Goal: Navigation & Orientation: Go to known website

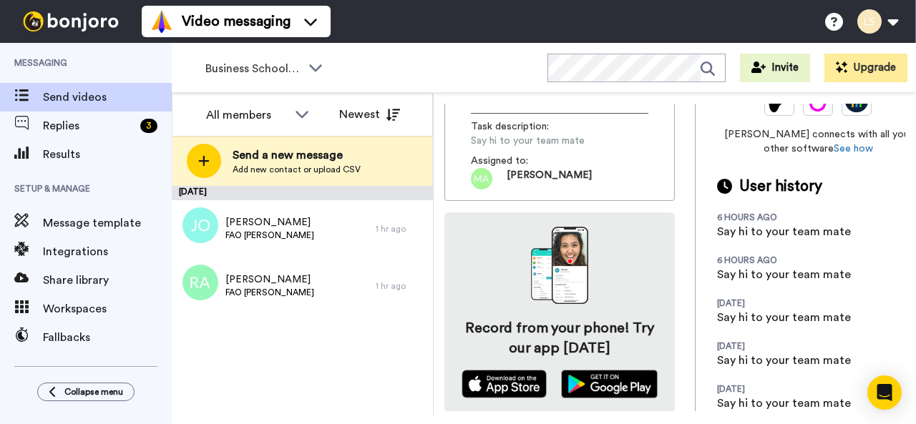
scroll to position [458, 0]
